Goal: Transaction & Acquisition: Register for event/course

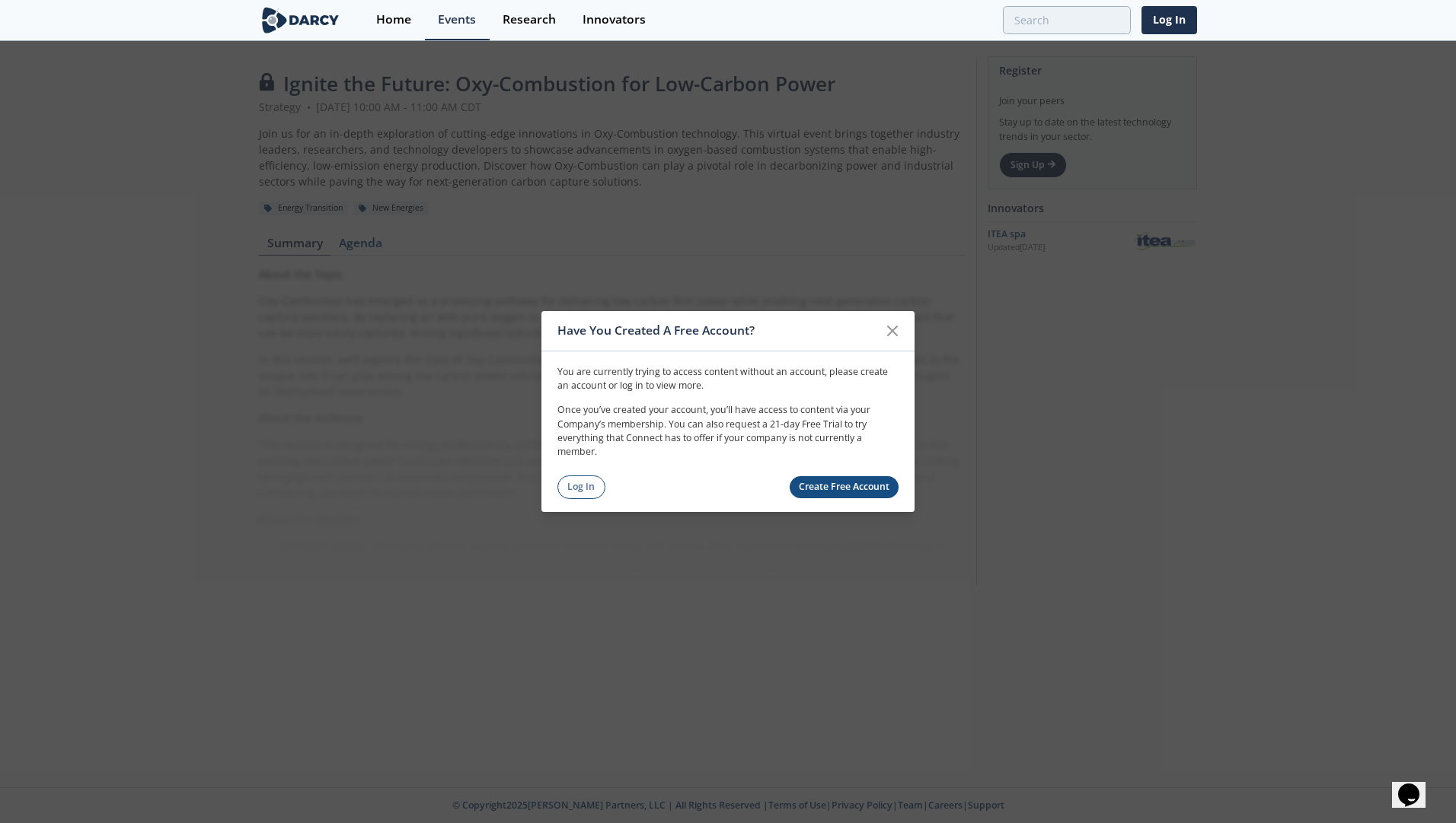
drag, startPoint x: 892, startPoint y: 330, endPoint x: 724, endPoint y: 437, distance: 199.2
click at [892, 330] on icon at bounding box center [893, 331] width 9 height 9
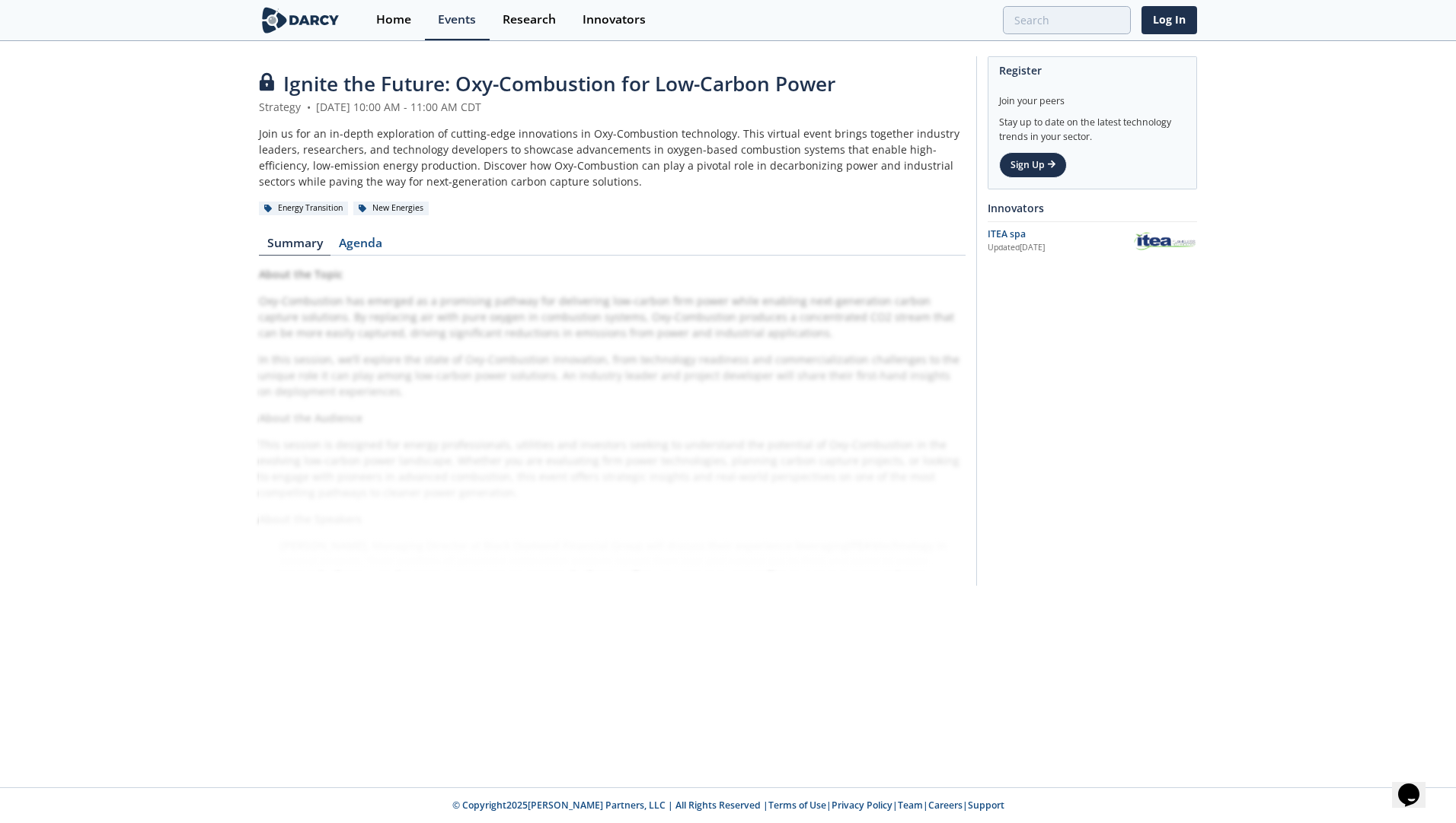
click at [694, 225] on div "Ignite the Future: Oxy-Combustion for Low-Carbon Power Strategy • [DATE] 10:00 …" at bounding box center [612, 324] width 706 height 511
click at [1028, 164] on link "Sign Up" at bounding box center [1032, 164] width 68 height 26
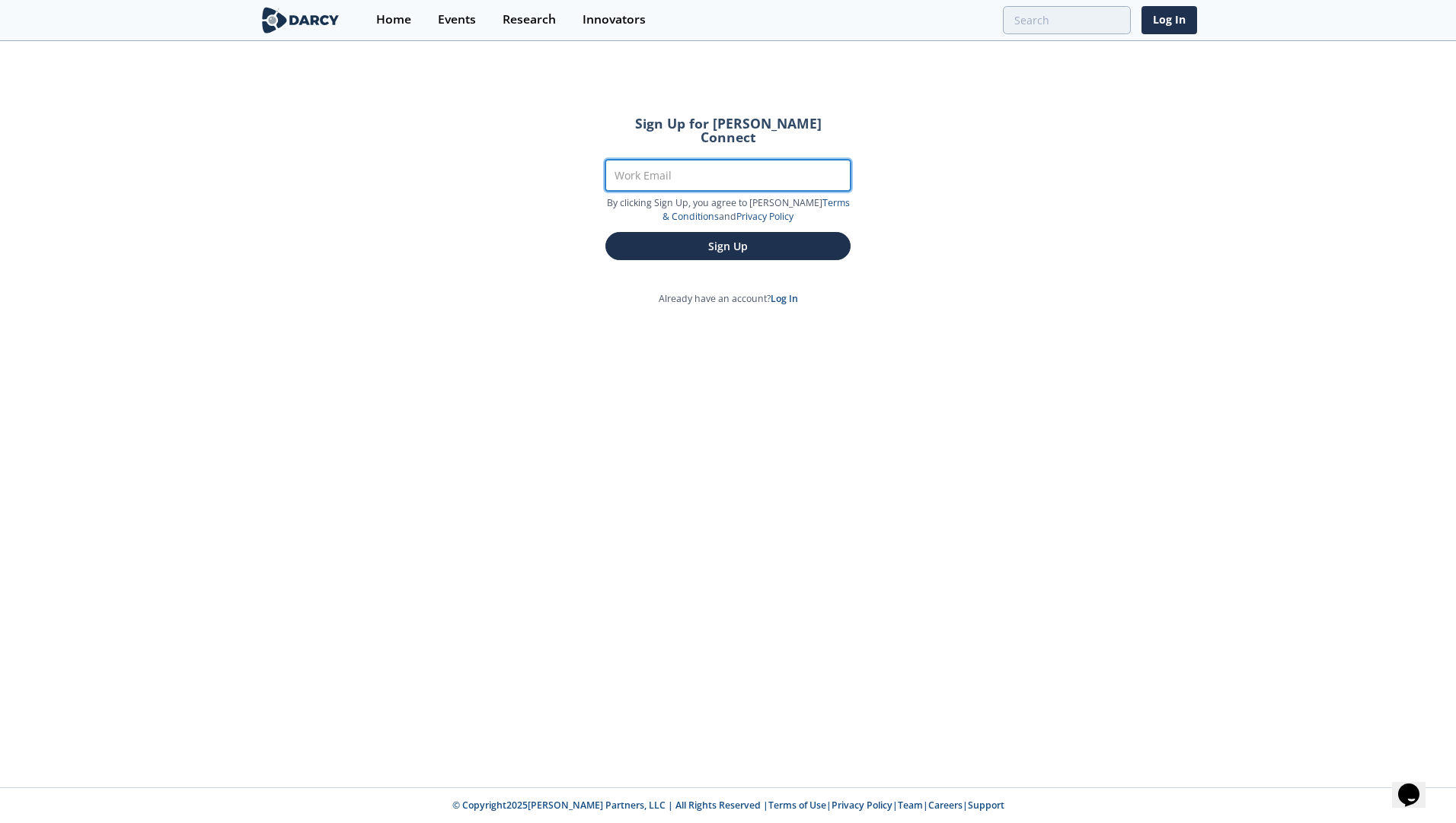
click at [679, 160] on input "Work Email" at bounding box center [727, 175] width 245 height 31
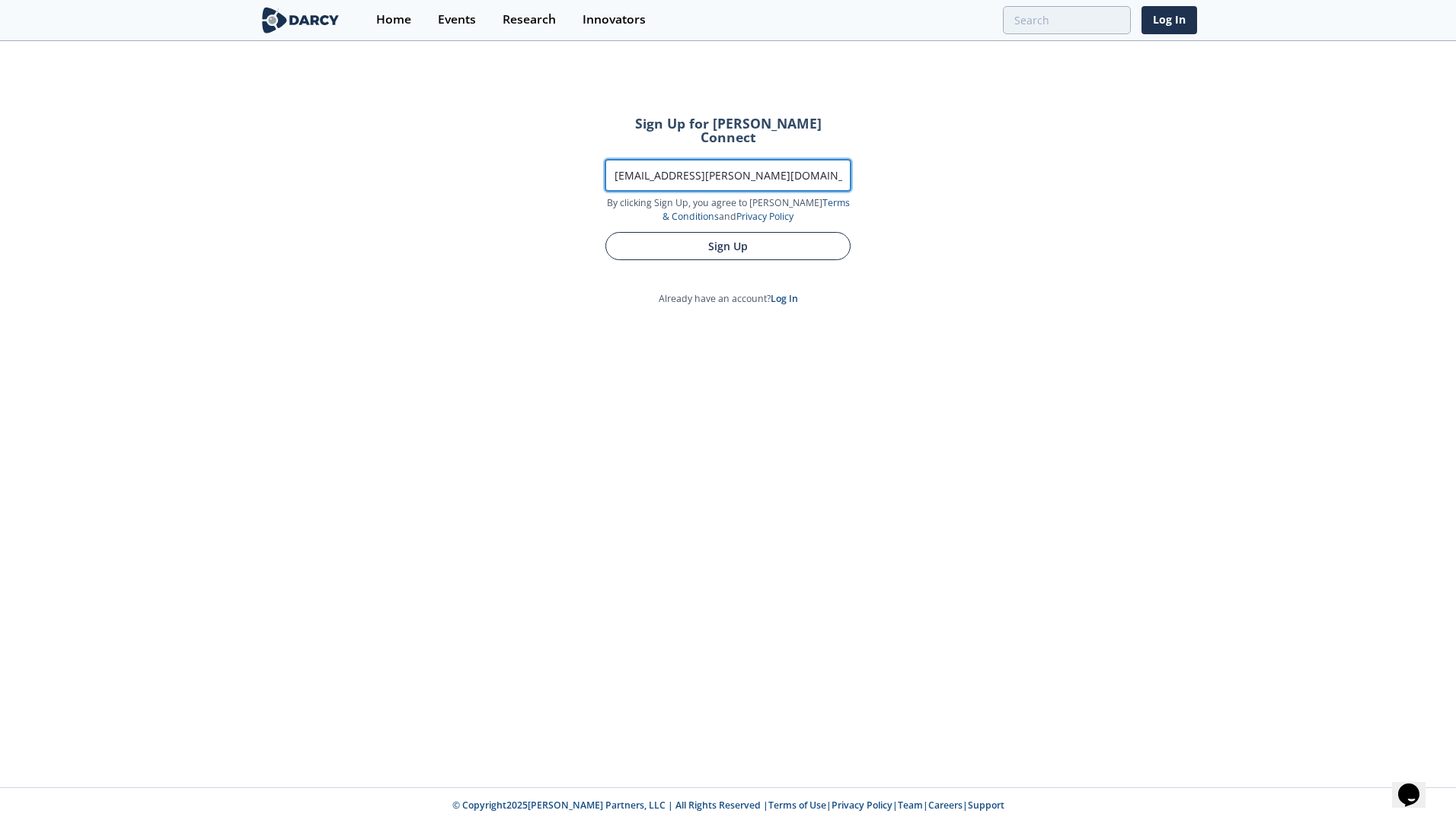
type input "[EMAIL_ADDRESS][PERSON_NAME][DOMAIN_NAME]"
click at [725, 234] on button "Sign Up" at bounding box center [727, 247] width 245 height 28
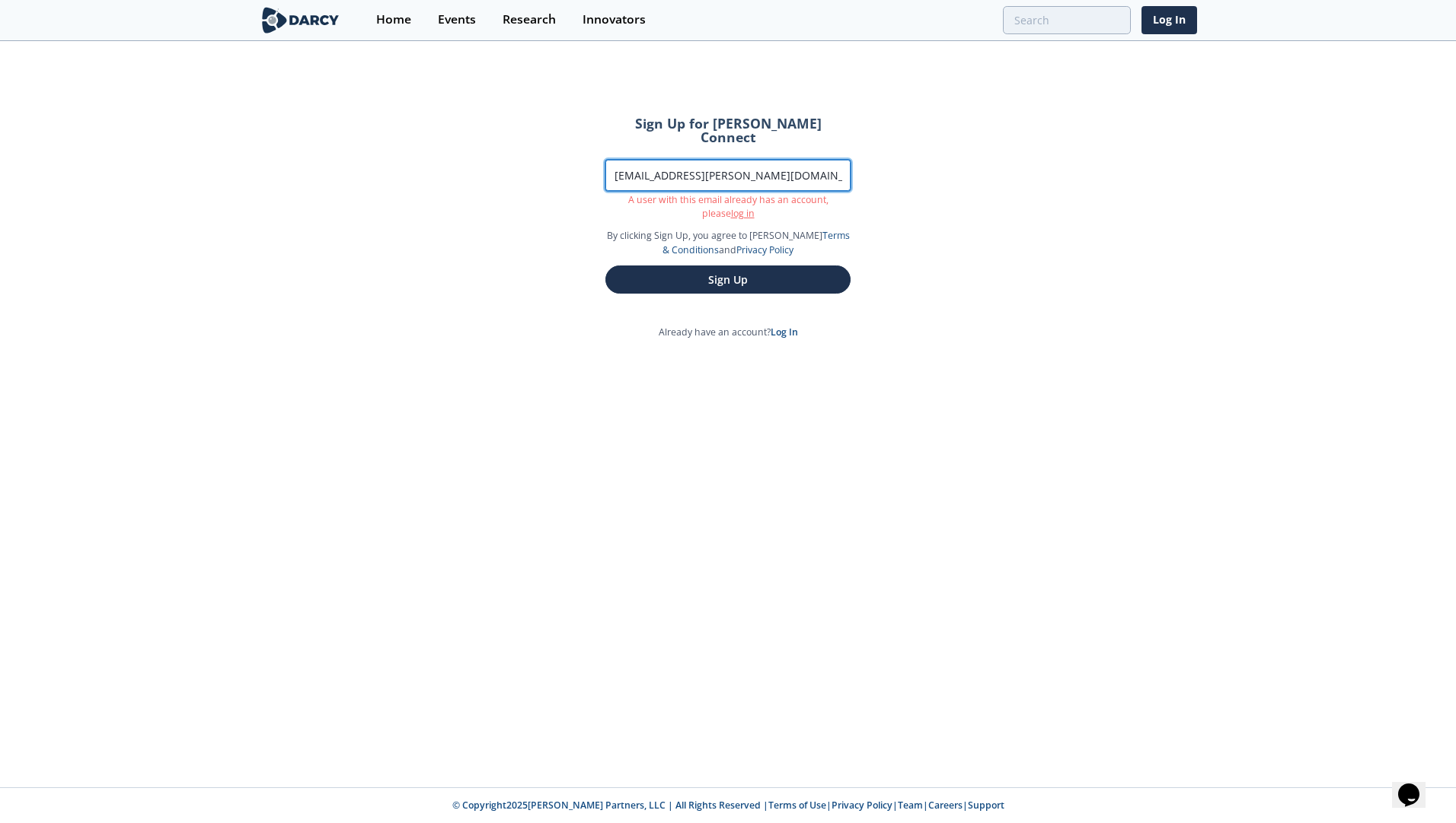
click at [736, 160] on input "[EMAIL_ADDRESS][PERSON_NAME][DOMAIN_NAME]" at bounding box center [727, 175] width 245 height 31
click at [461, 201] on div "Sign Up for [PERSON_NAME] Connect Work Email [EMAIL_ADDRESS][PERSON_NAME][DOMAI…" at bounding box center [728, 415] width 1456 height 745
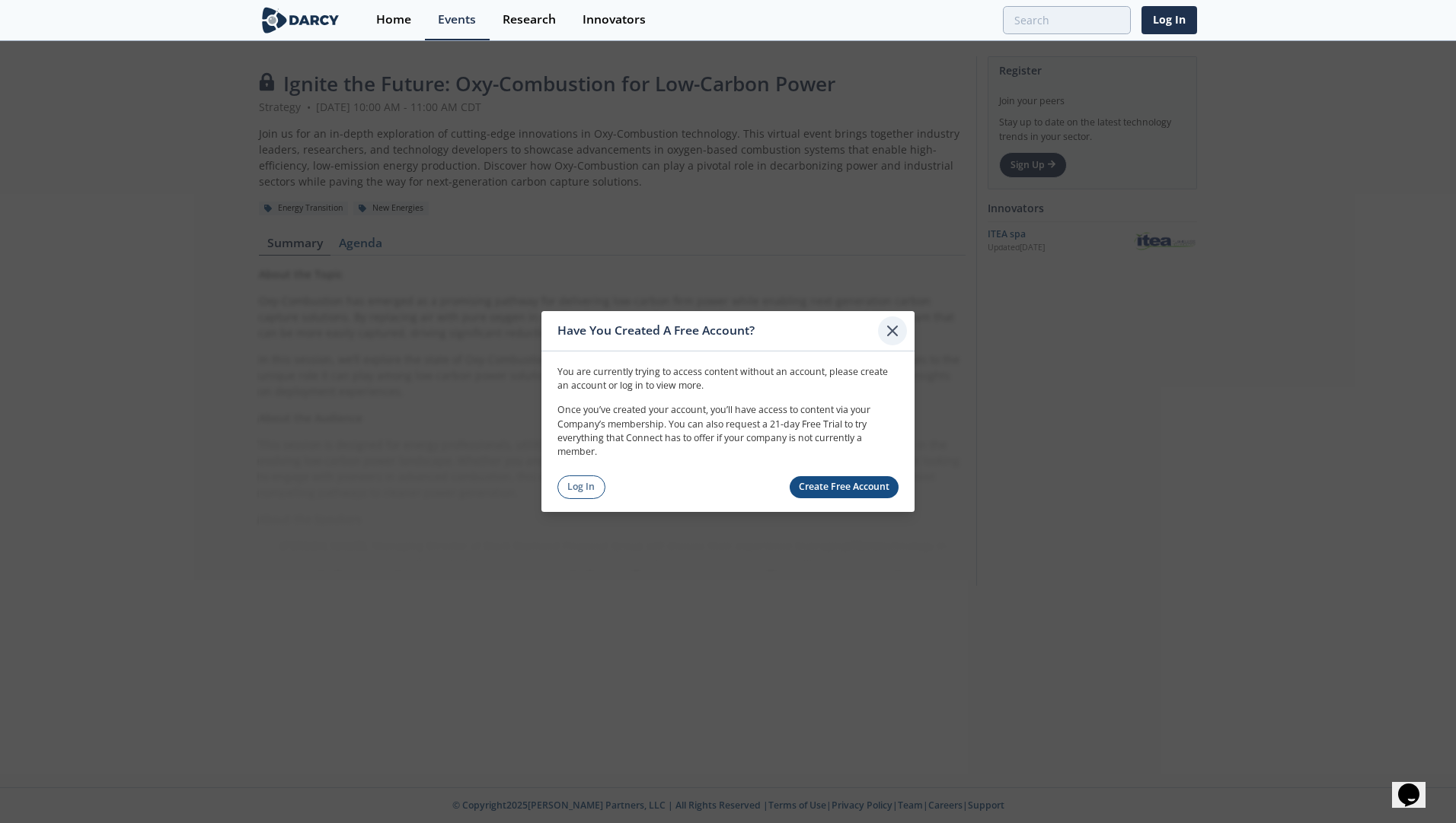
click at [897, 324] on icon at bounding box center [892, 331] width 18 height 18
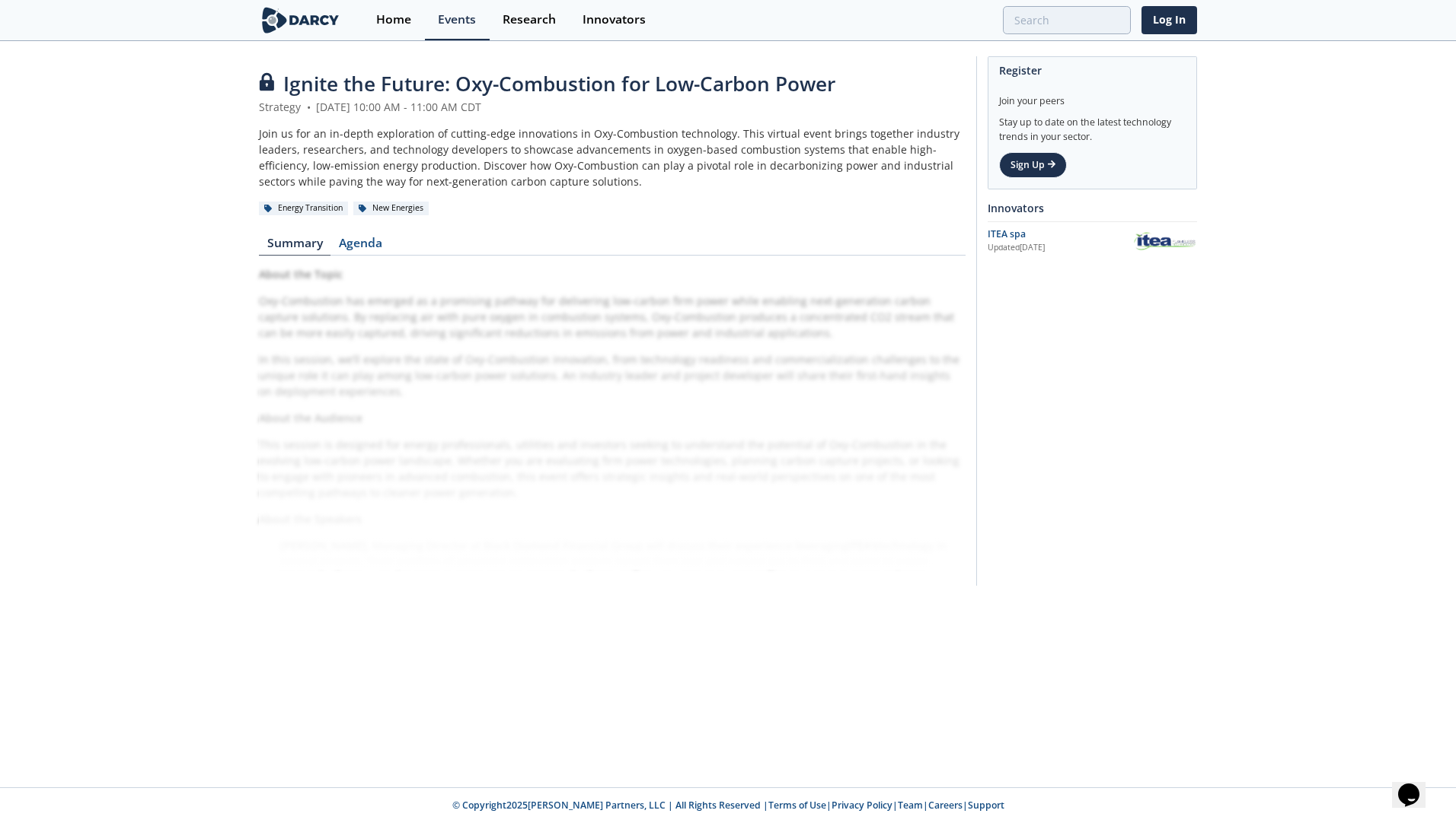
drag, startPoint x: 361, startPoint y: 291, endPoint x: 433, endPoint y: 289, distance: 72.0
click at [366, 291] on div "About the Topic Oxy-Combustion has emerged as a promising pathway for deliverin…" at bounding box center [612, 418] width 706 height 303
click at [1170, 29] on link "Log In" at bounding box center [1169, 20] width 56 height 28
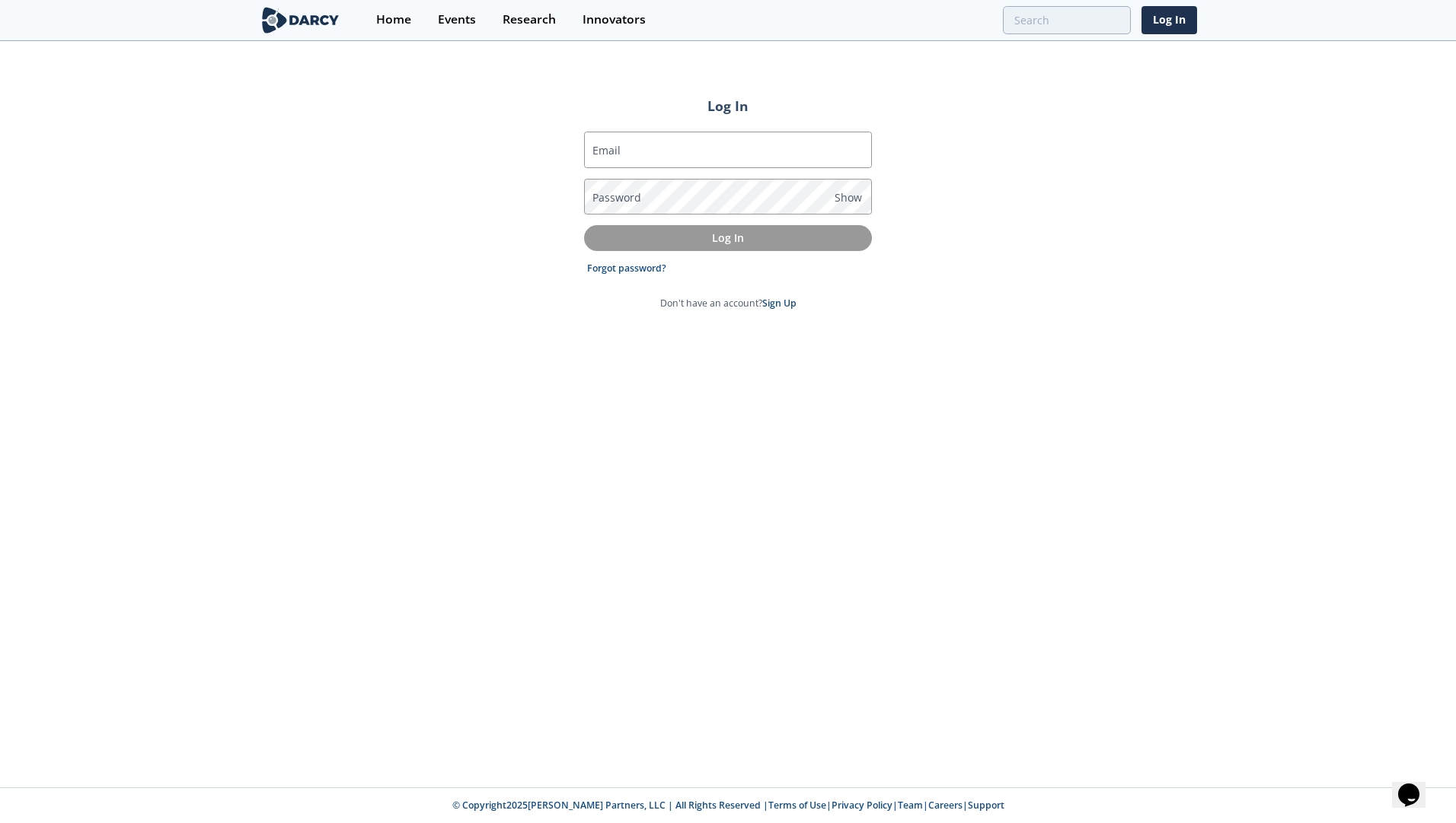
type input "[EMAIL_ADDRESS][PERSON_NAME][DOMAIN_NAME]"
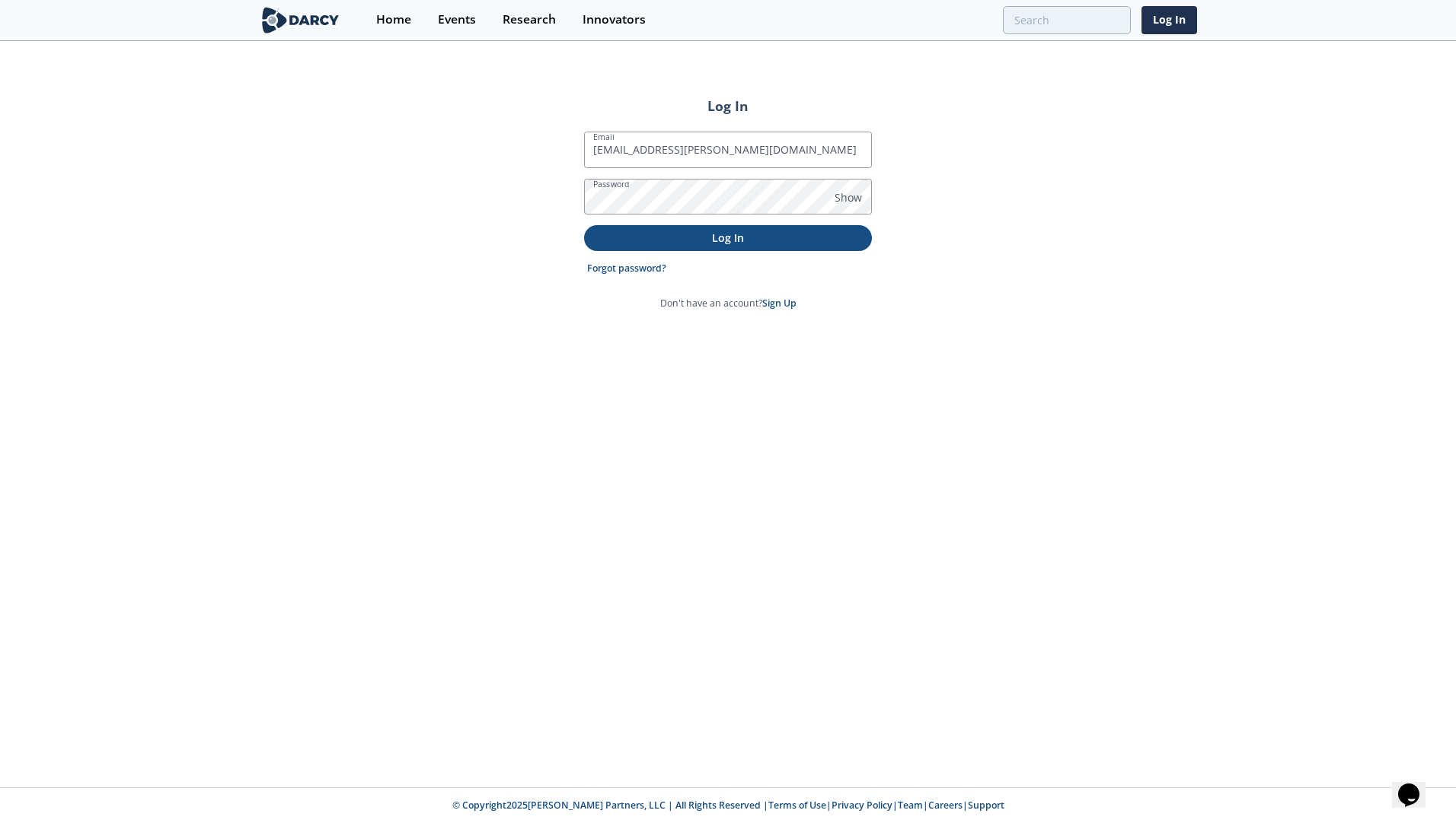
click at [759, 244] on p "Log In" at bounding box center [728, 237] width 267 height 16
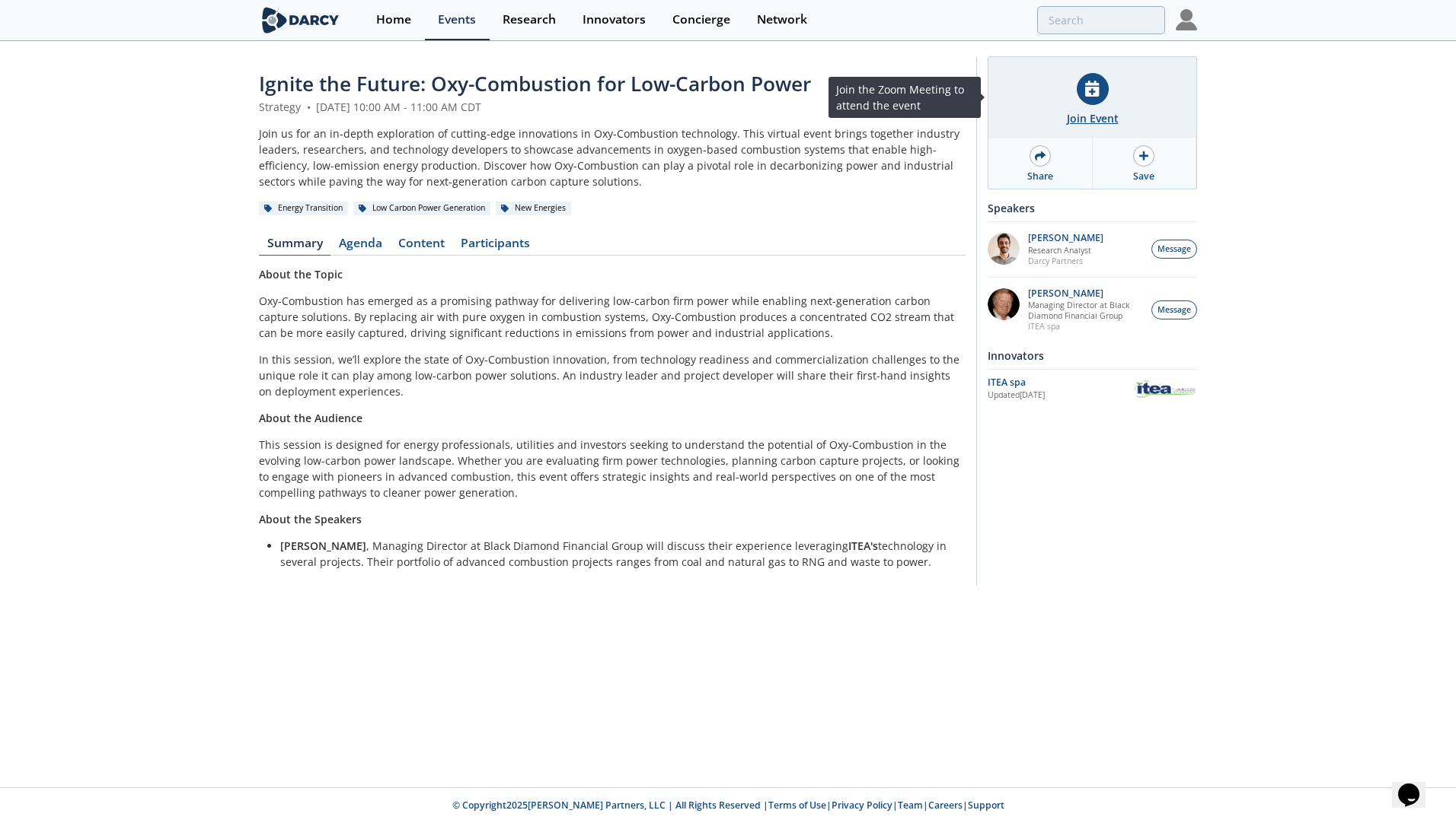
click at [1089, 102] on div at bounding box center [1093, 89] width 32 height 32
